Goal: Find specific page/section: Find specific page/section

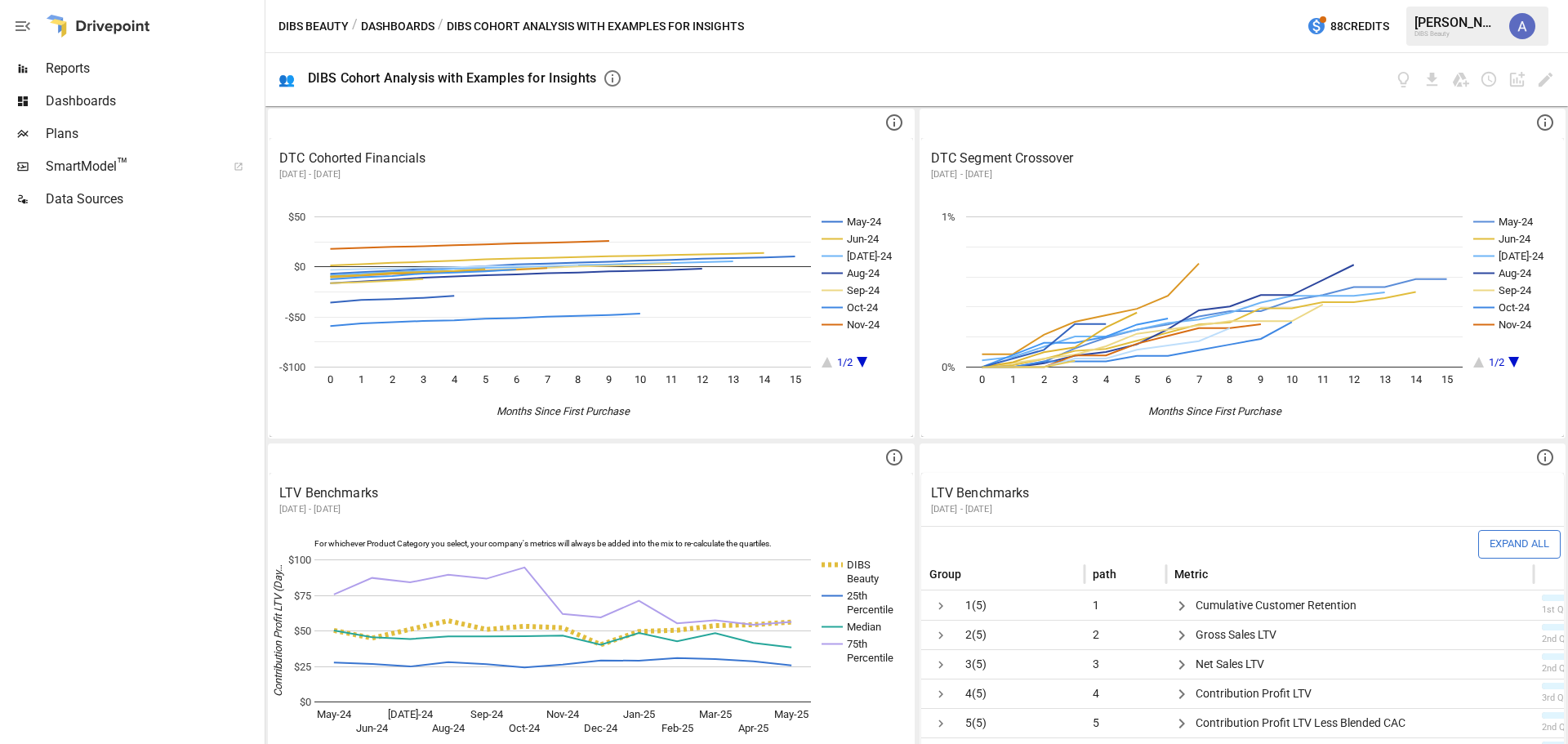
click at [139, 95] on span "Dashboards" at bounding box center [153, 102] width 215 height 19
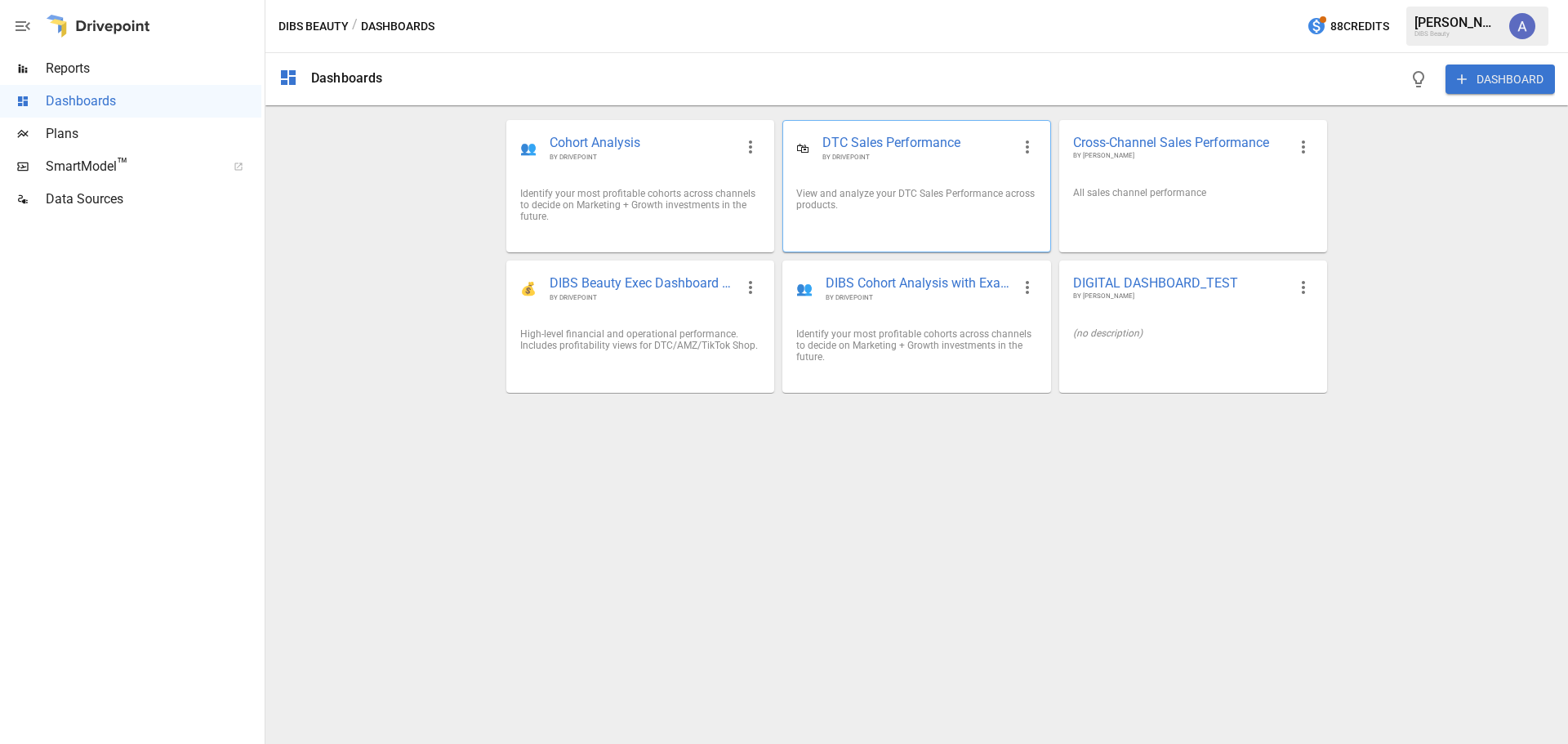
click at [953, 194] on div "View and analyze your DTC Sales Performance across products." at bounding box center [916, 200] width 240 height 23
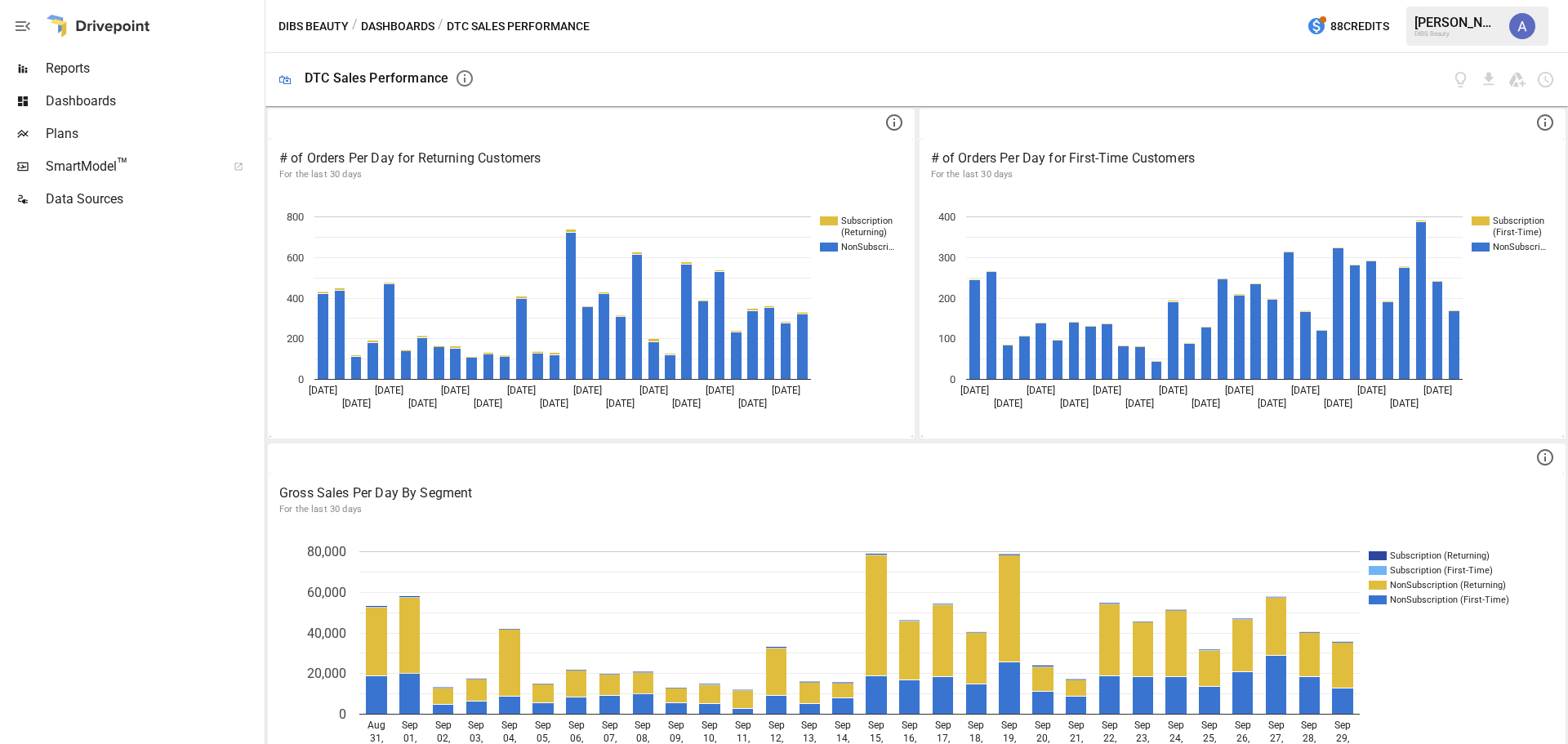
click at [402, 25] on button "Dashboards" at bounding box center [398, 26] width 74 height 20
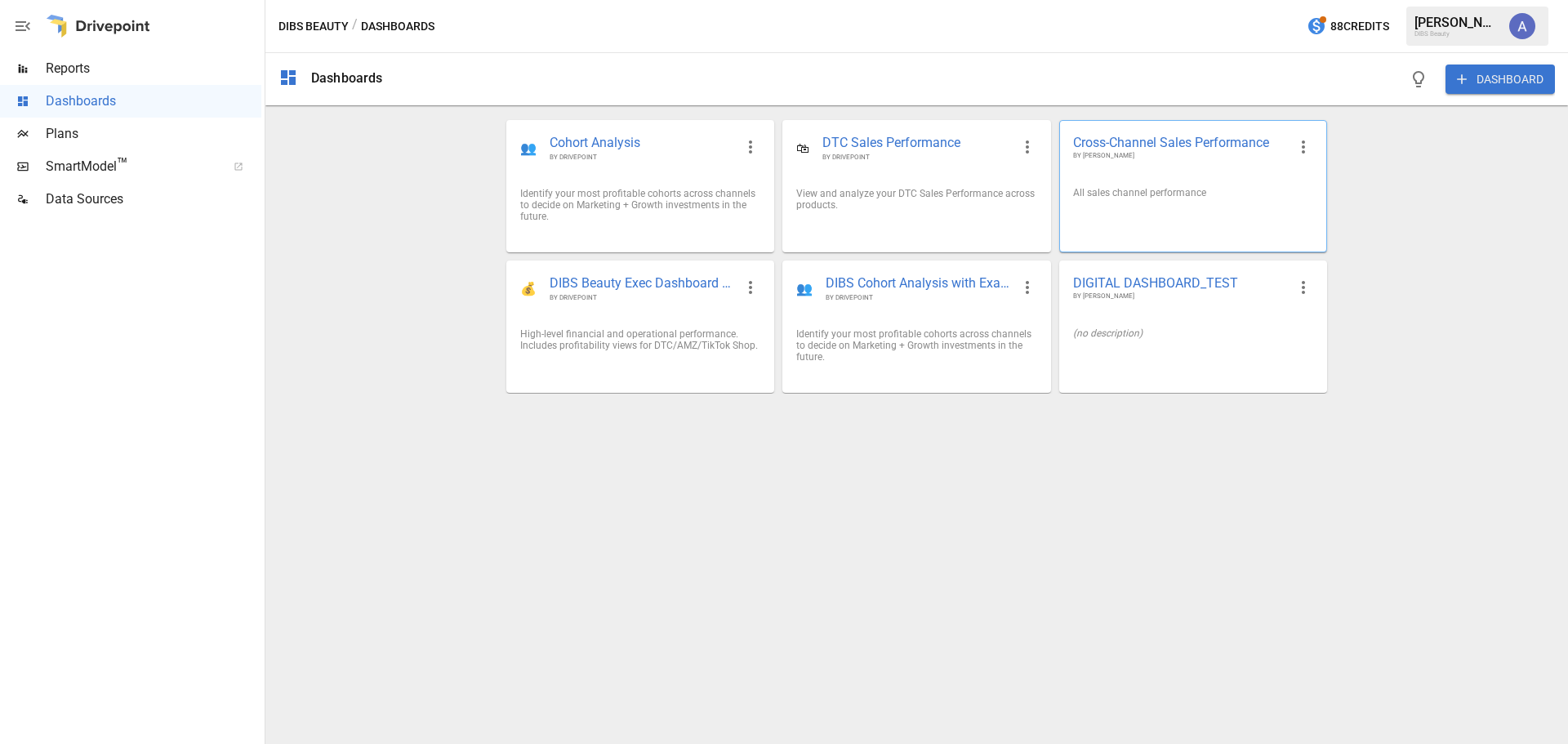
click at [1087, 187] on div "All sales channel performance" at bounding box center [1193, 193] width 240 height 11
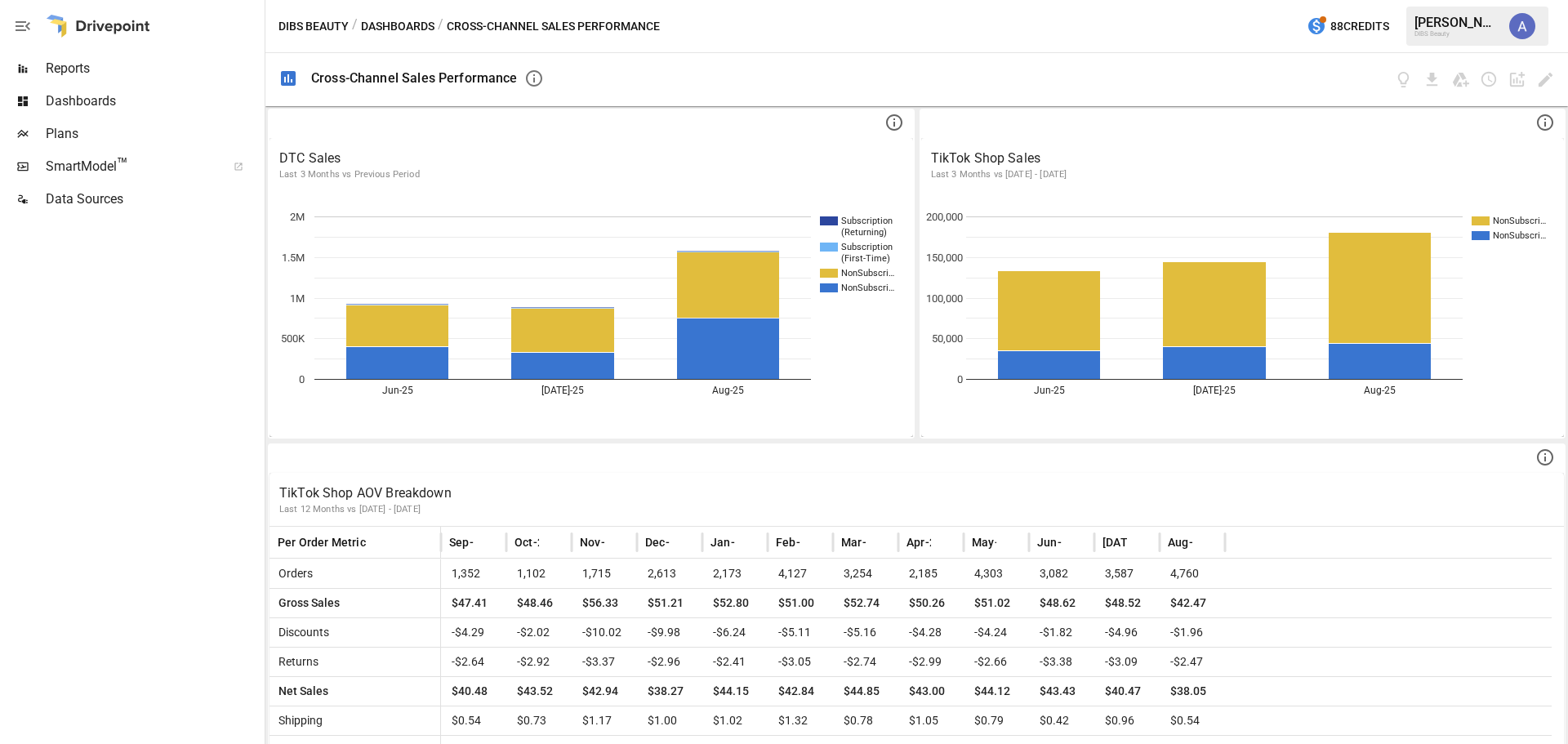
click at [174, 100] on span "Dashboards" at bounding box center [153, 102] width 215 height 19
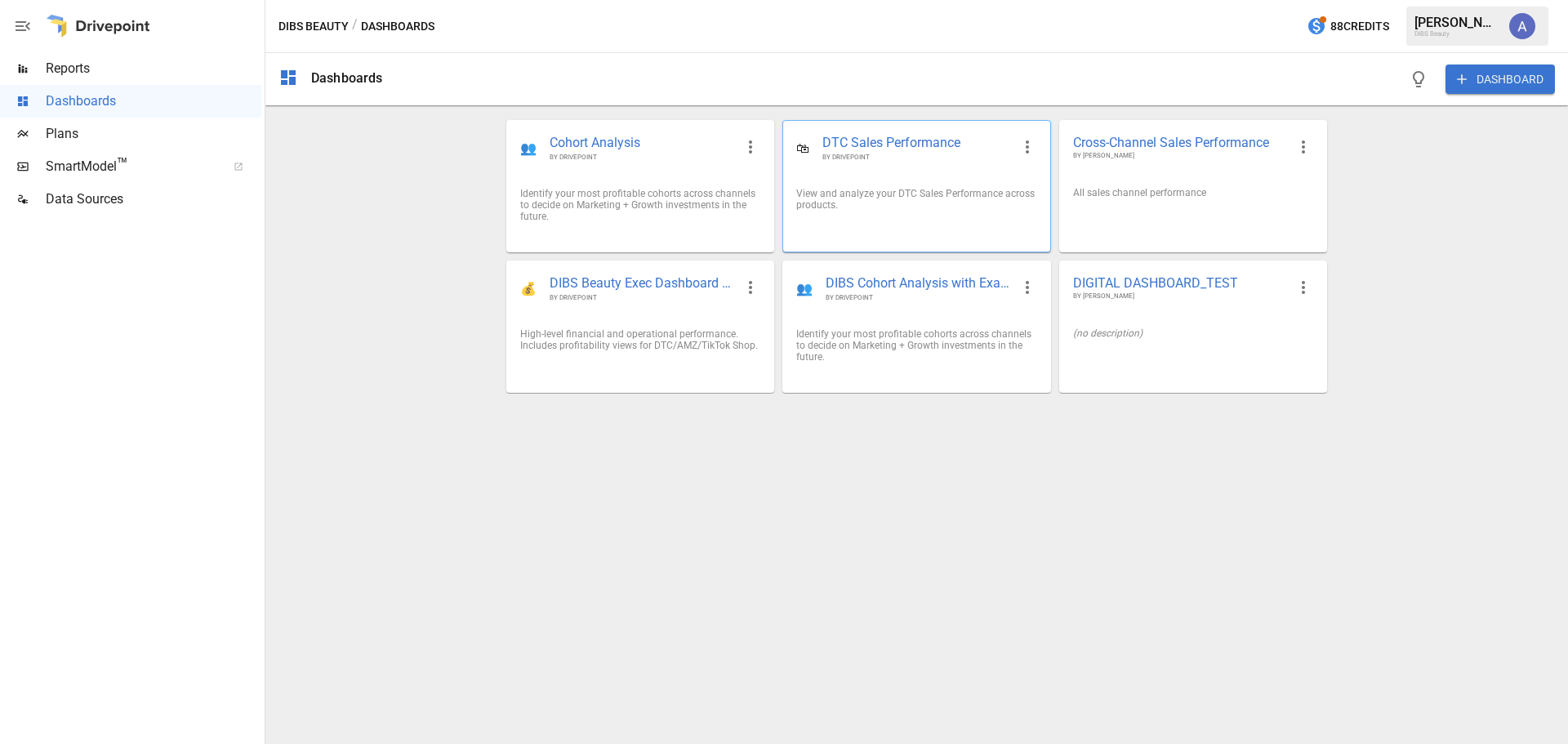
click at [979, 219] on div "View and analyze your DTC Sales Performance across products." at bounding box center [916, 200] width 266 height 49
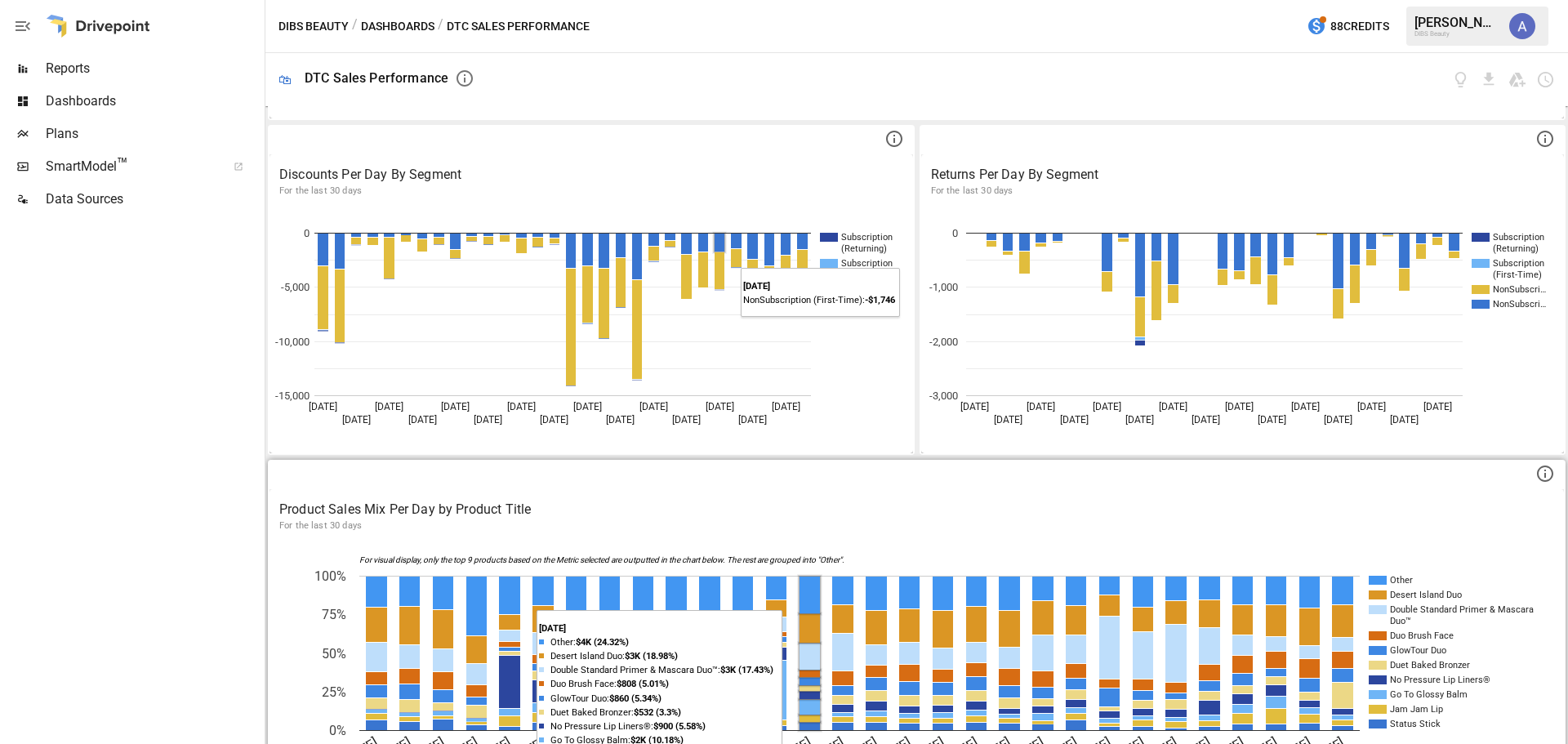
scroll to position [702, 0]
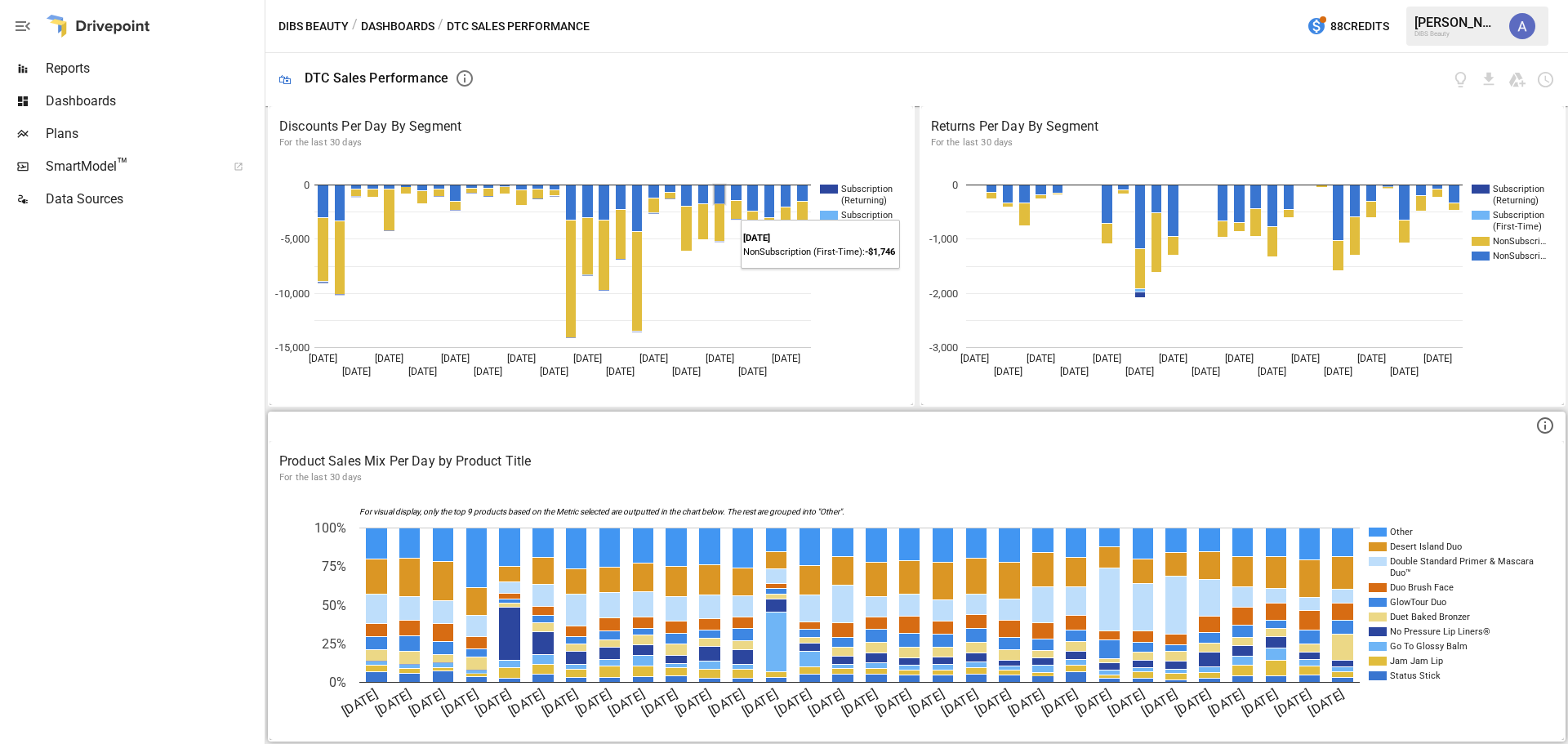
click at [676, 461] on p "Product Sales Mix Per Day by Product Title" at bounding box center [916, 461] width 1275 height 19
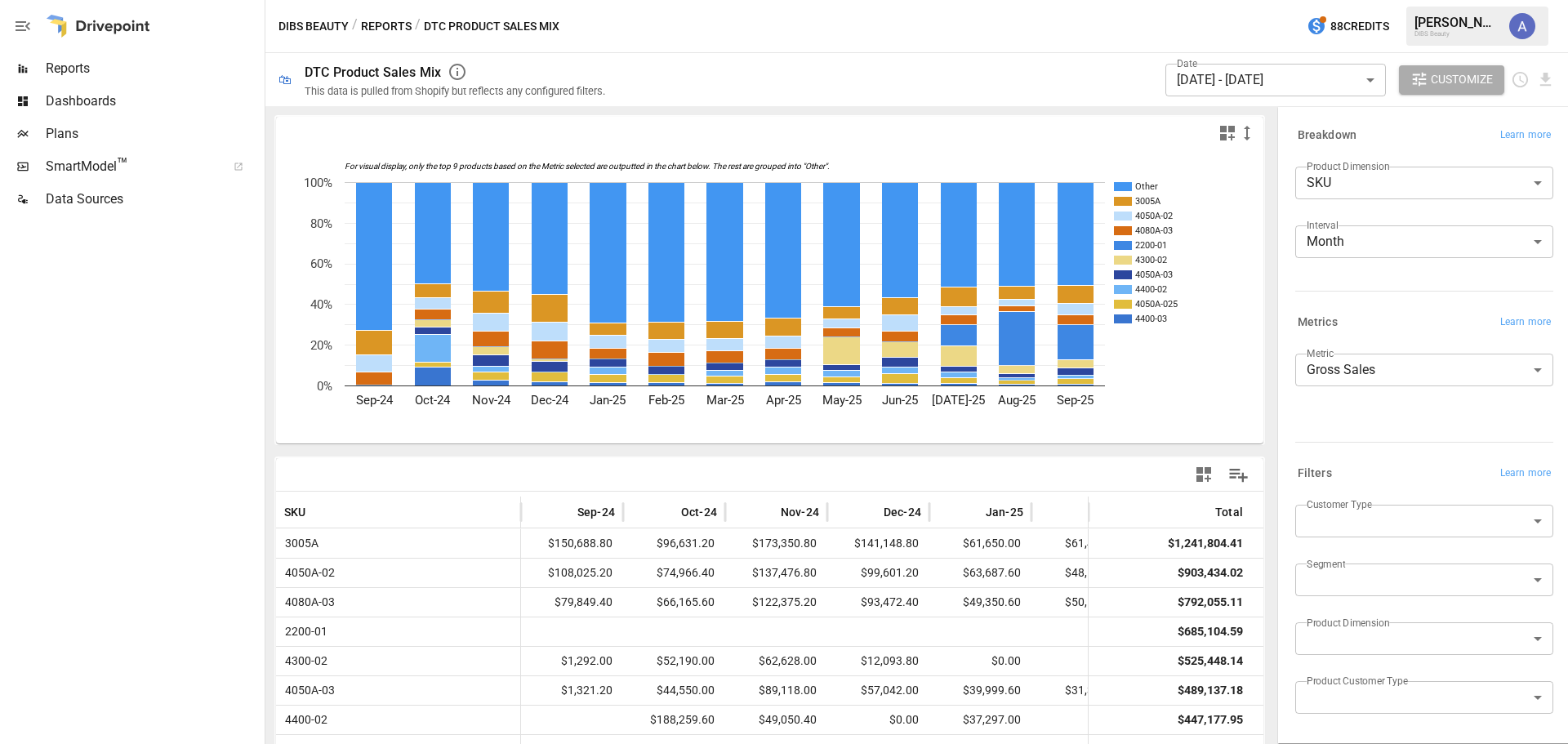
click at [126, 72] on span "Reports" at bounding box center [153, 68] width 215 height 19
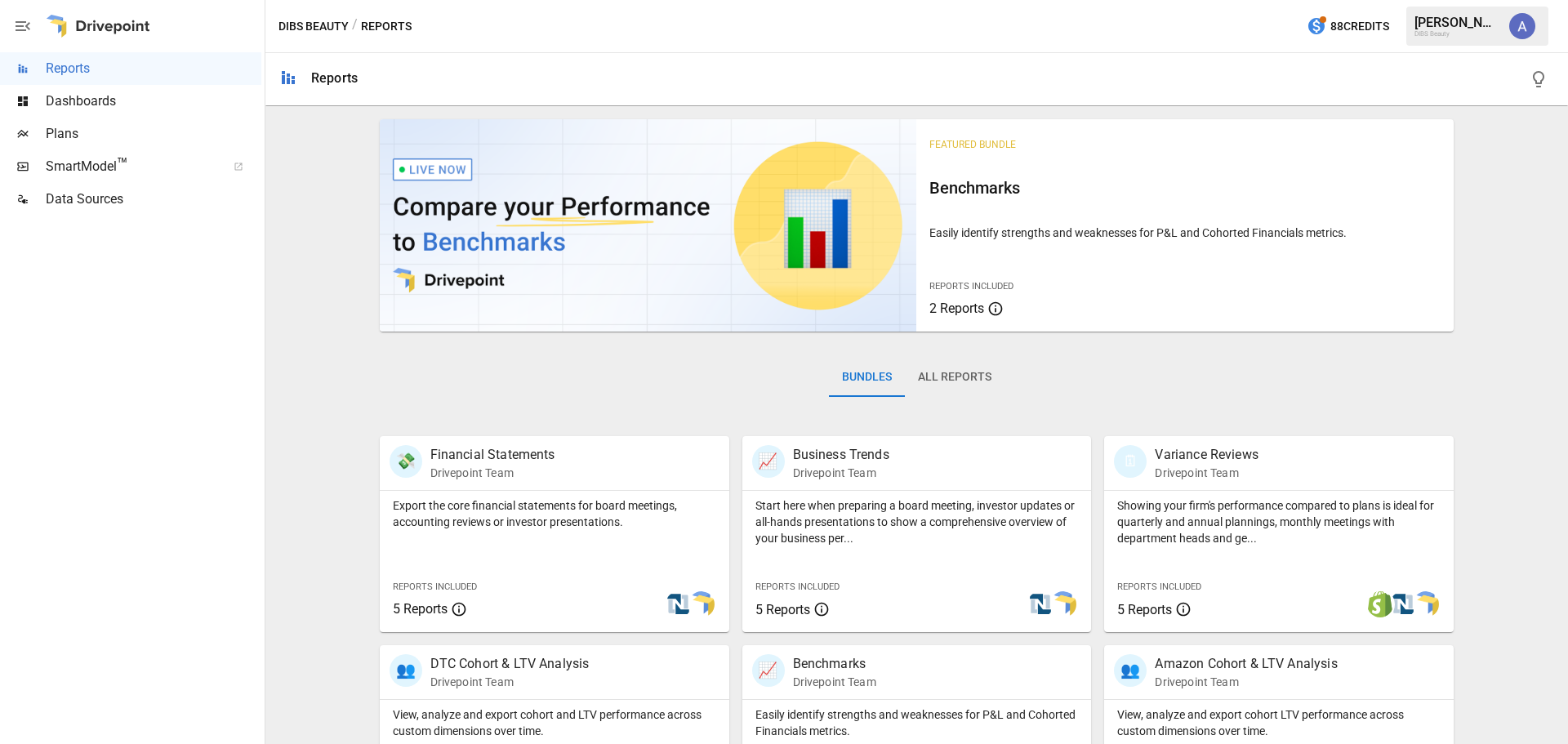
click at [131, 107] on span "Dashboards" at bounding box center [153, 102] width 215 height 19
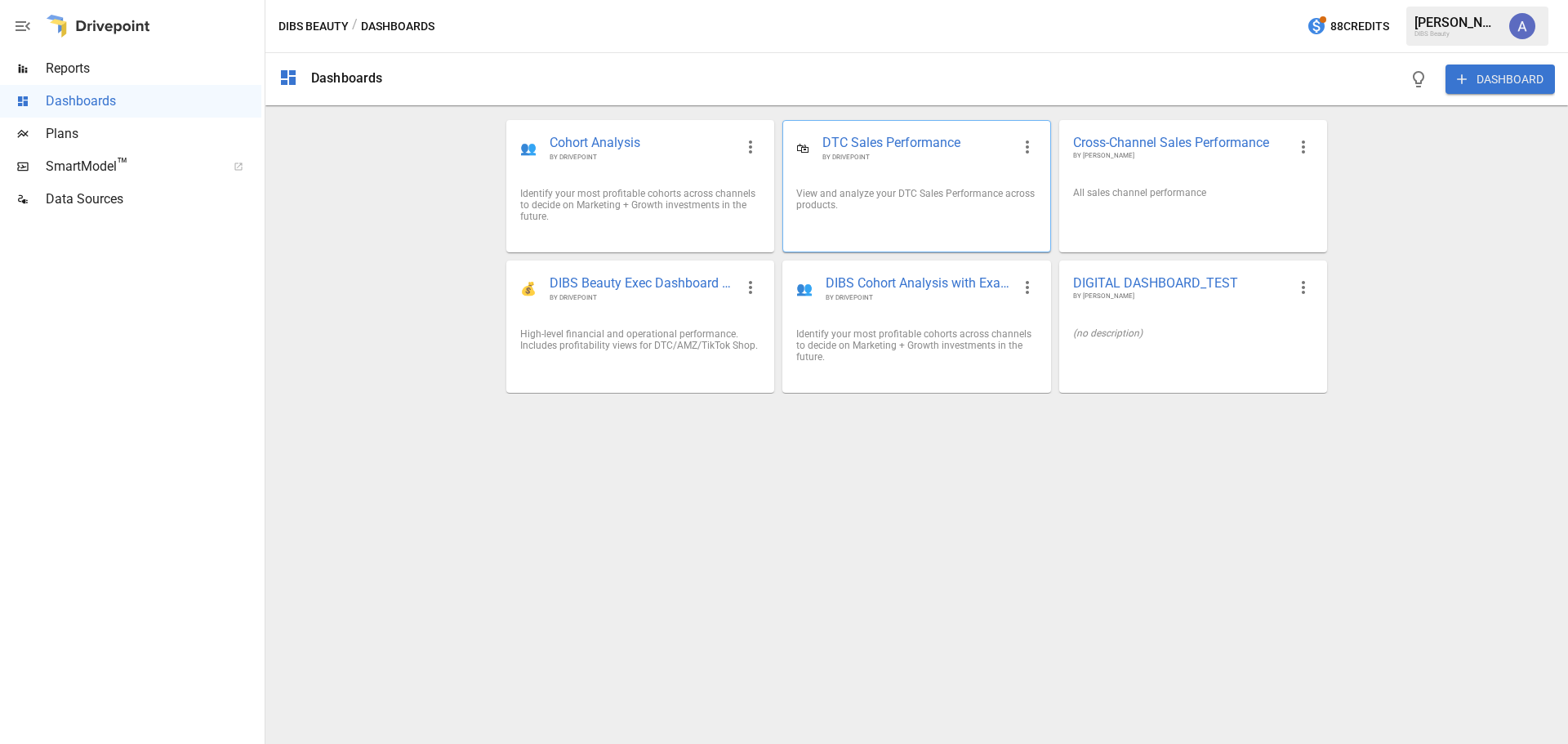
click at [882, 201] on div "View and analyze your DTC Sales Performance across products." at bounding box center [916, 200] width 240 height 23
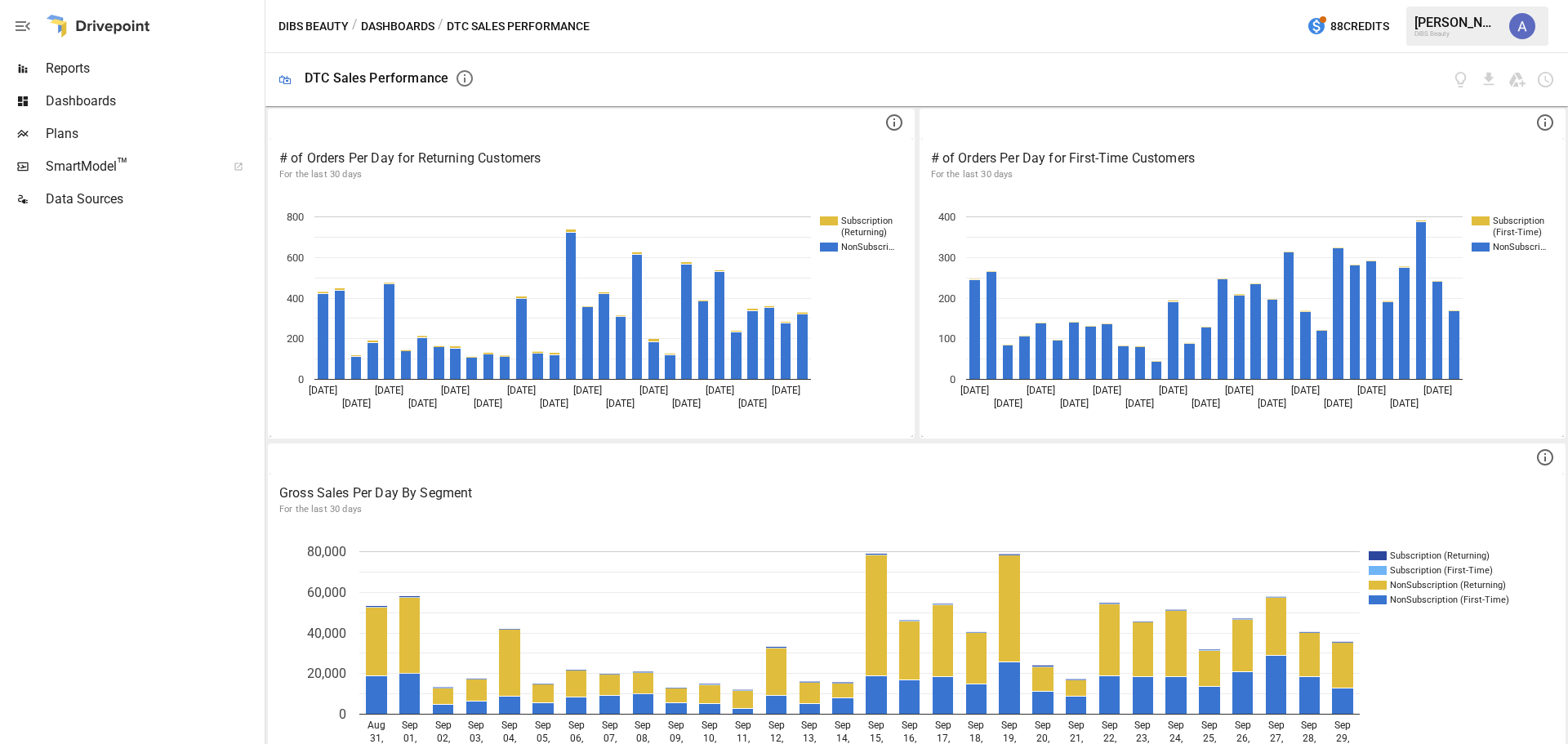
click at [176, 110] on span "Dashboards" at bounding box center [153, 102] width 215 height 19
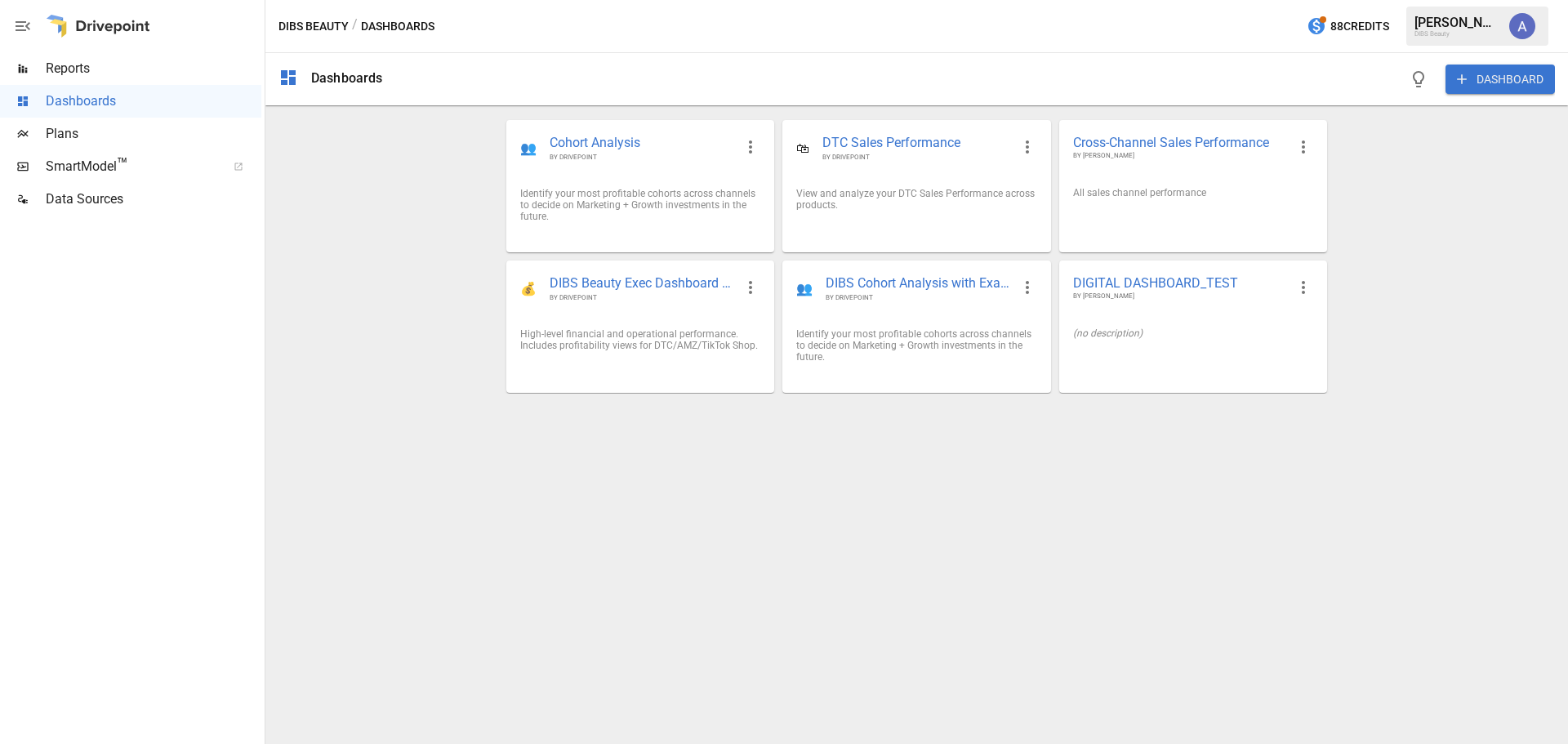
click at [165, 130] on span "Plans" at bounding box center [153, 134] width 215 height 19
